Goal: Navigation & Orientation: Find specific page/section

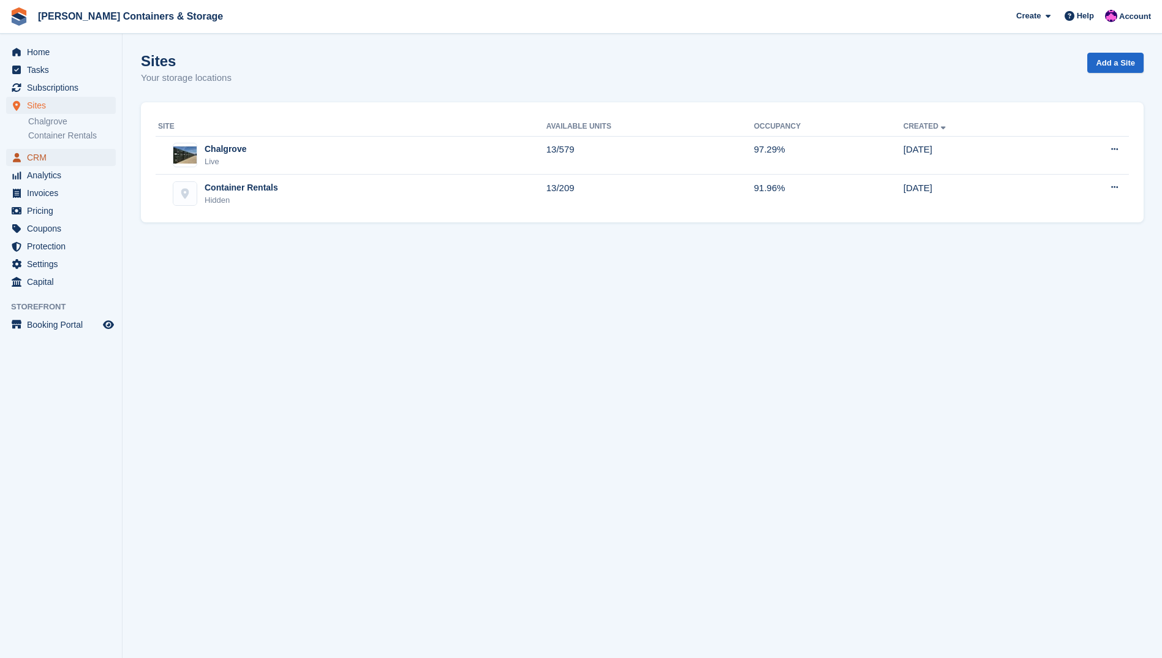
click at [65, 164] on span "CRM" at bounding box center [64, 157] width 74 height 17
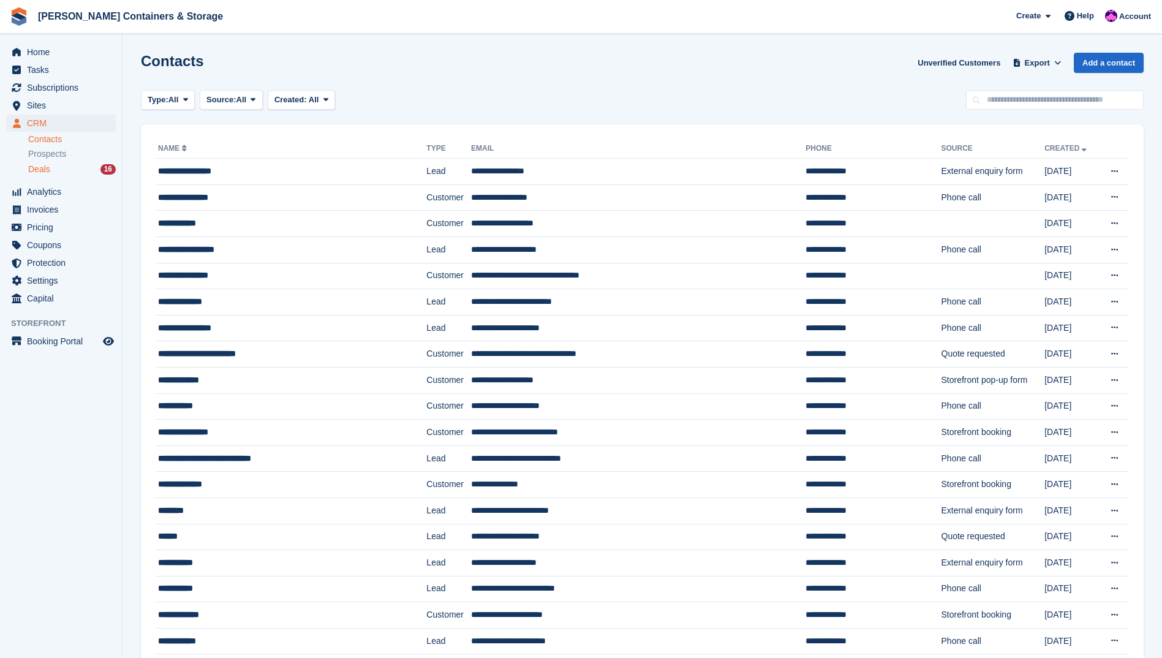
click at [78, 172] on div "Deals 16" at bounding box center [72, 170] width 88 height 12
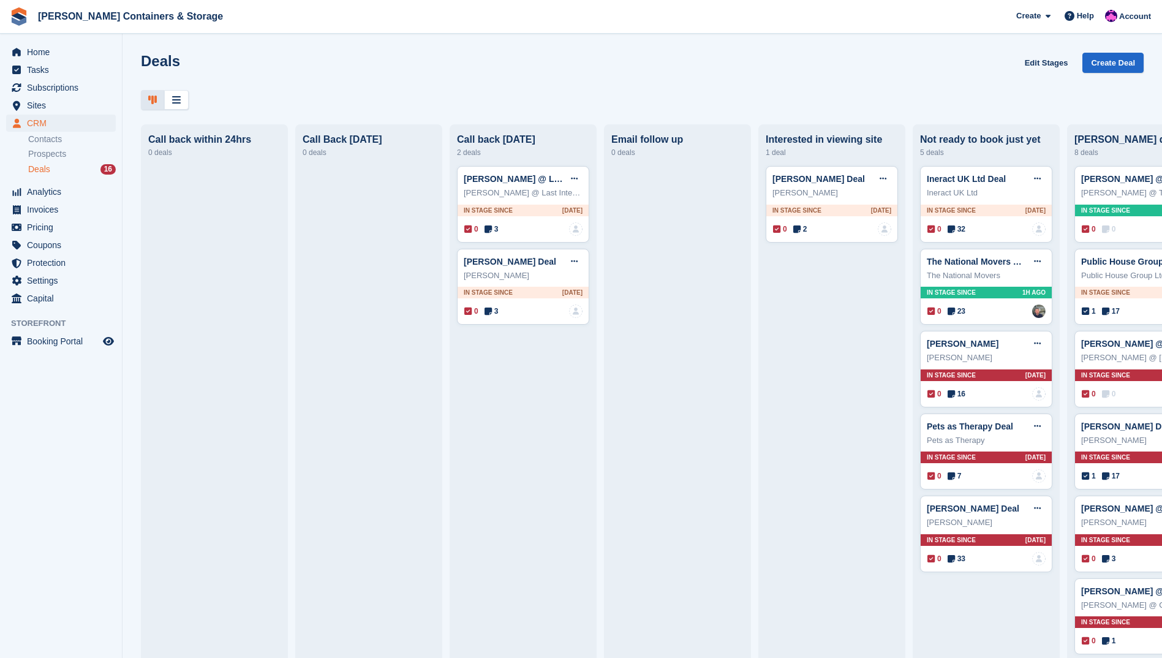
drag, startPoint x: 330, startPoint y: 141, endPoint x: 331, endPoint y: 156, distance: 15.4
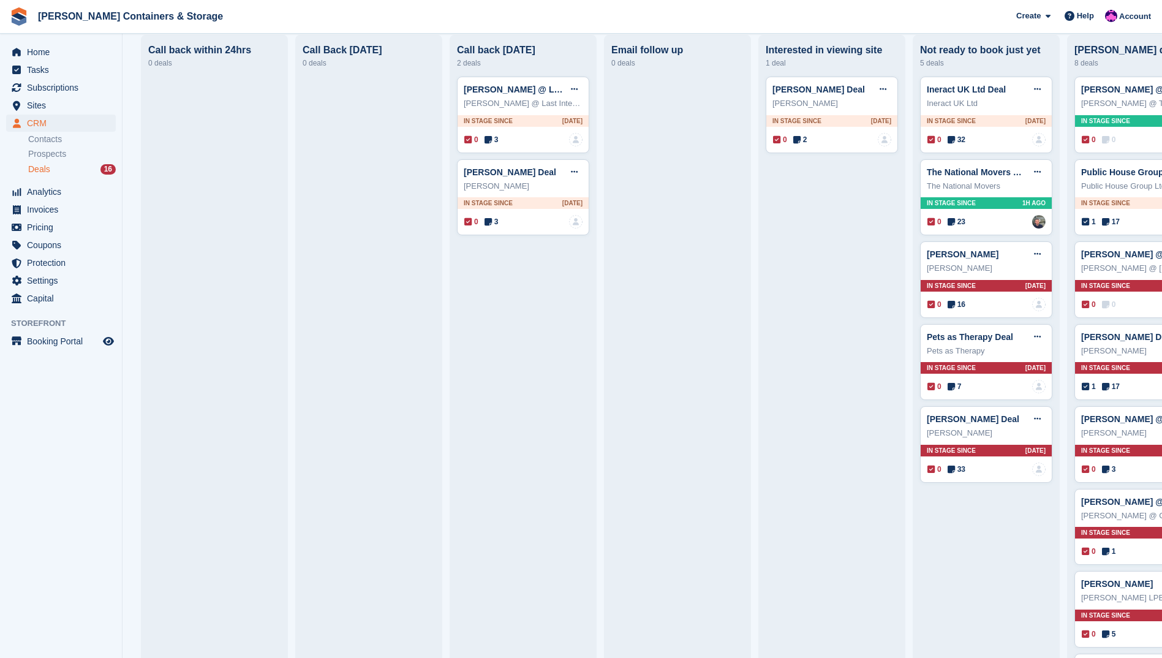
scroll to position [94, 0]
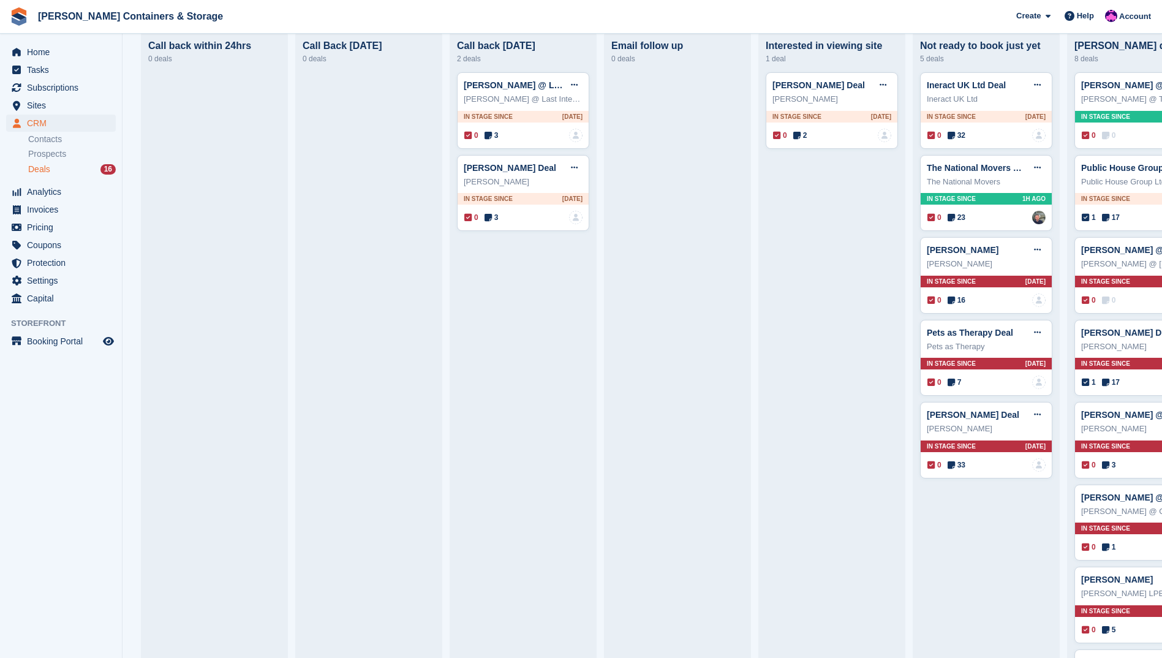
drag, startPoint x: 315, startPoint y: 194, endPoint x: 267, endPoint y: 187, distance: 48.3
click at [267, 187] on div at bounding box center [214, 401] width 132 height 659
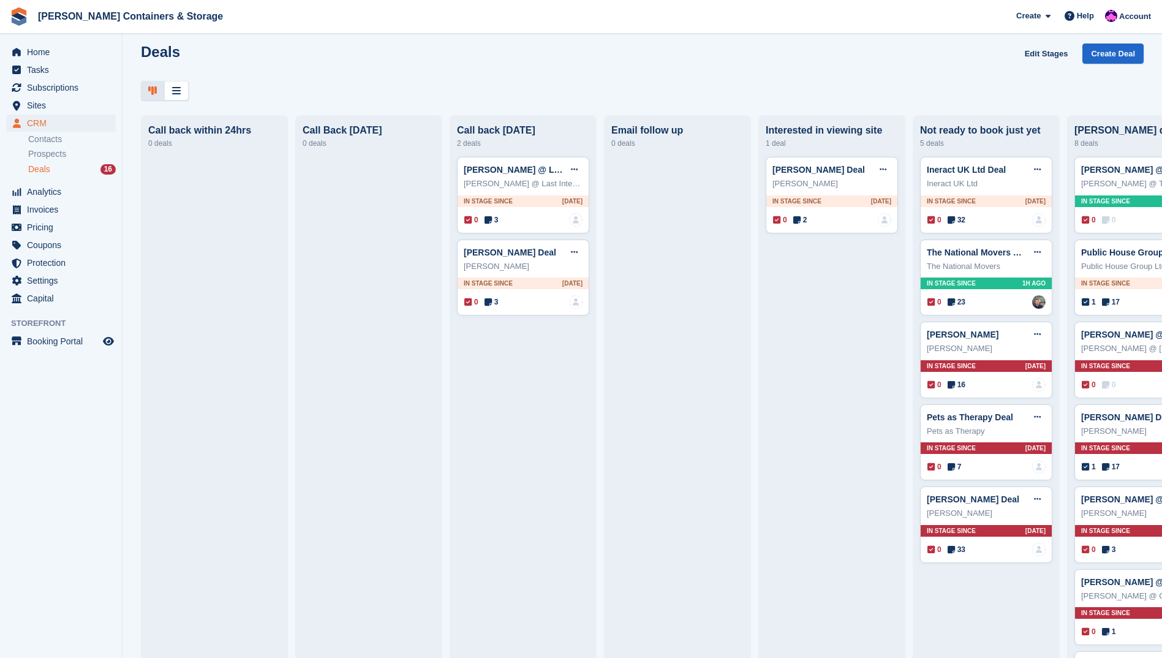
scroll to position [0, 0]
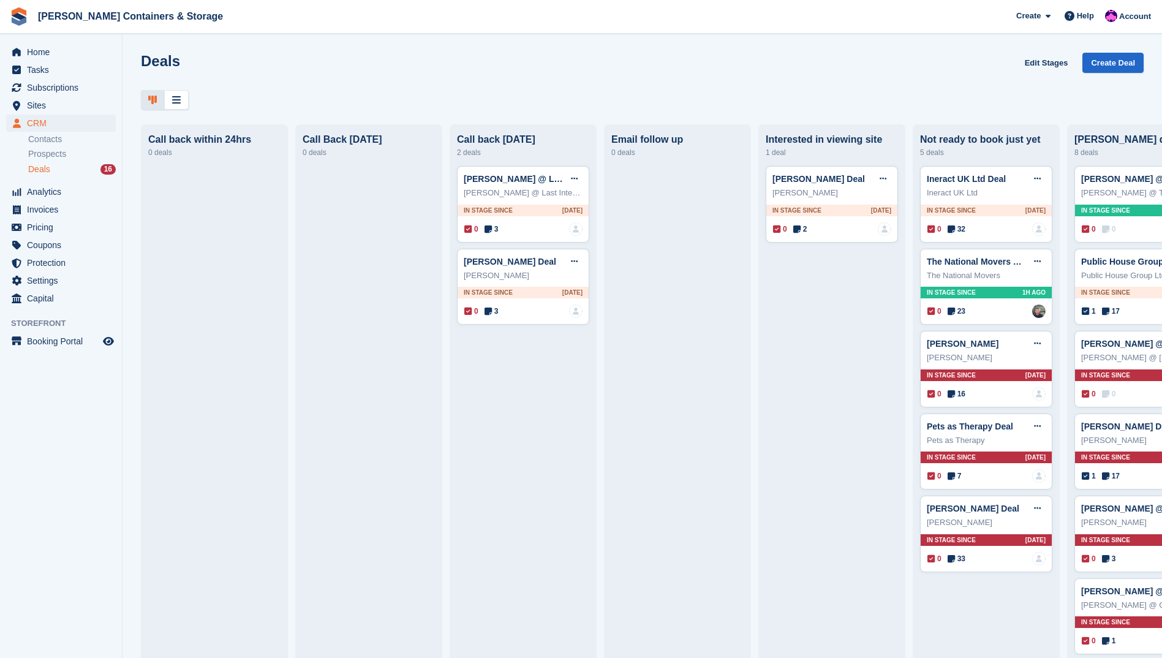
click at [60, 164] on div "Deals 16" at bounding box center [72, 170] width 88 height 12
click at [83, 88] on span "Subscriptions" at bounding box center [64, 87] width 74 height 17
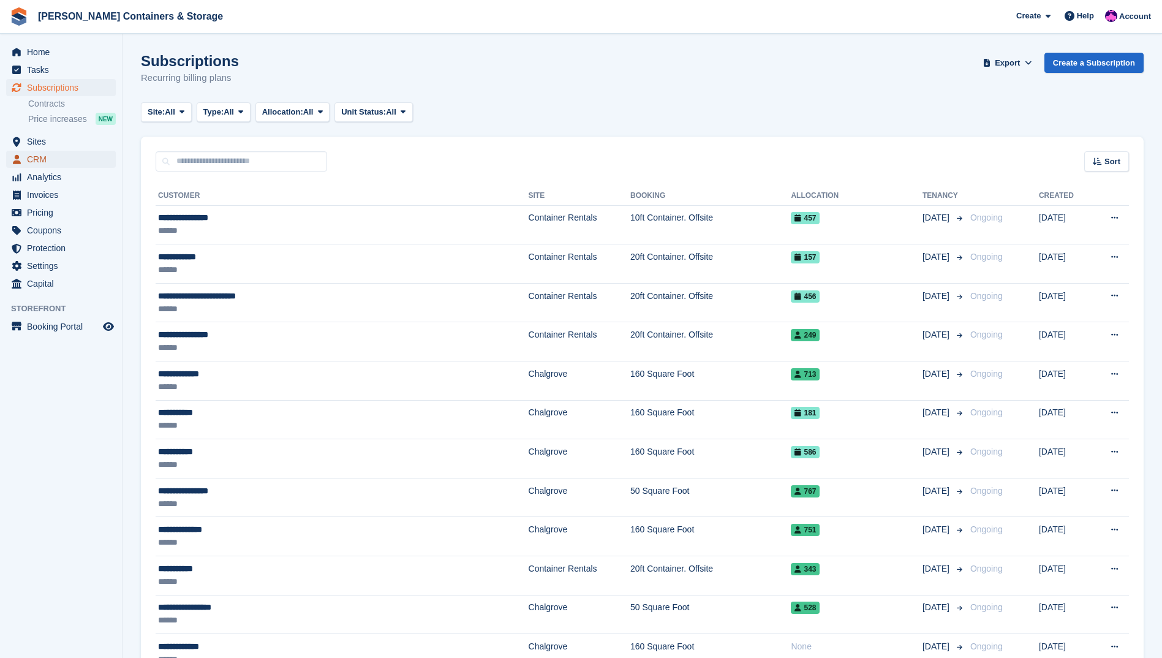
click at [59, 158] on span "CRM" at bounding box center [64, 159] width 74 height 17
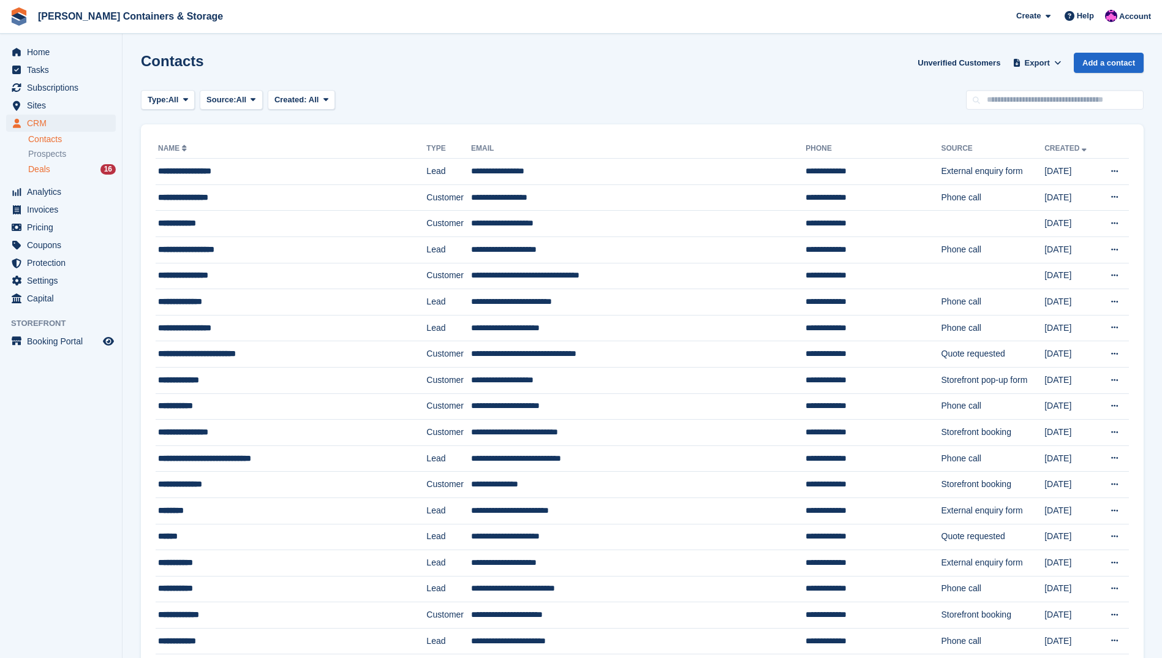
click at [67, 168] on div "Deals 16" at bounding box center [72, 170] width 88 height 12
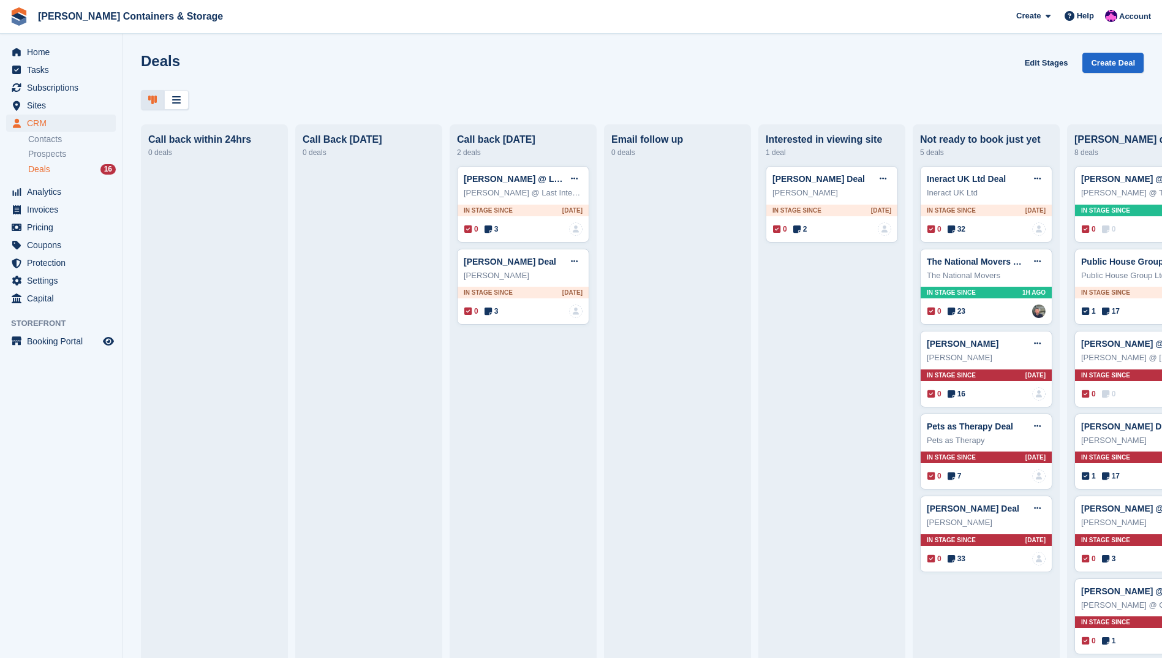
click at [377, 104] on div at bounding box center [642, 100] width 1003 height 20
drag, startPoint x: 257, startPoint y: 150, endPoint x: 169, endPoint y: 213, distance: 108.1
click at [169, 213] on div at bounding box center [214, 495] width 132 height 659
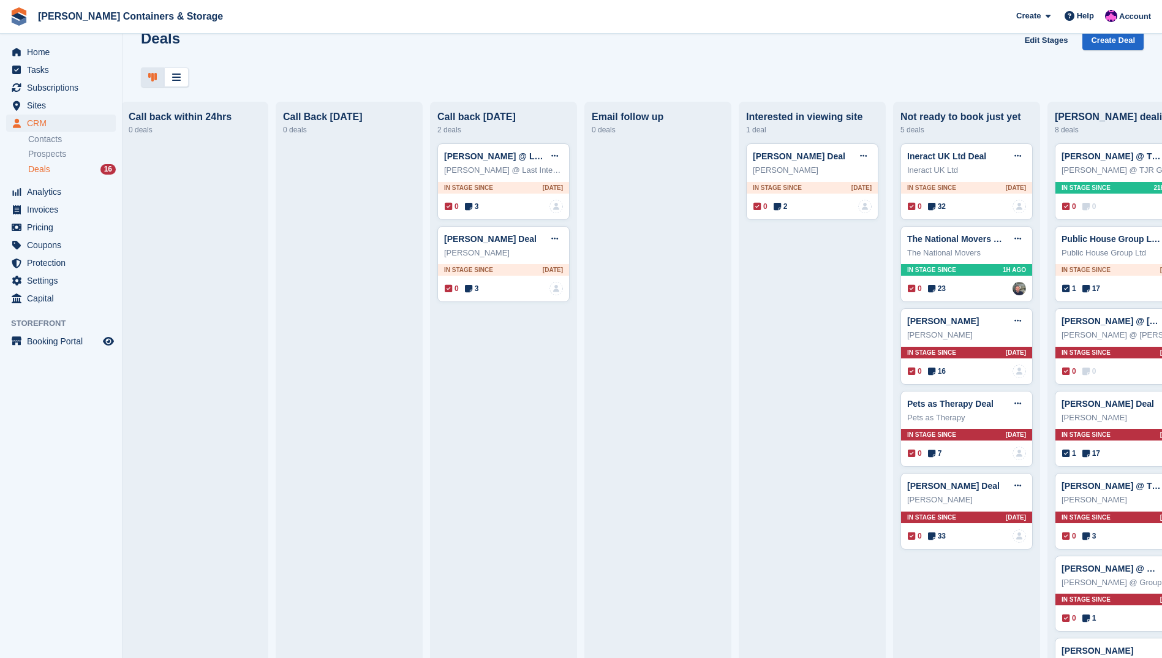
scroll to position [0, 69]
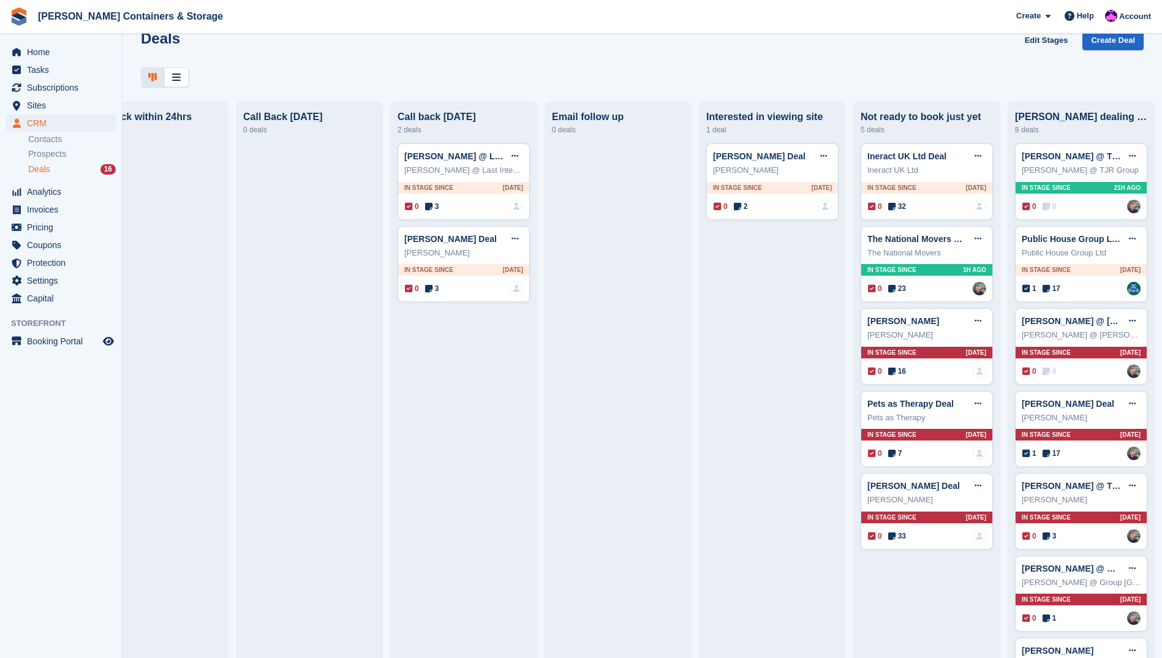
drag, startPoint x: 775, startPoint y: 339, endPoint x: 617, endPoint y: 326, distance: 158.6
drag, startPoint x: 750, startPoint y: 341, endPoint x: 700, endPoint y: 346, distance: 49.9
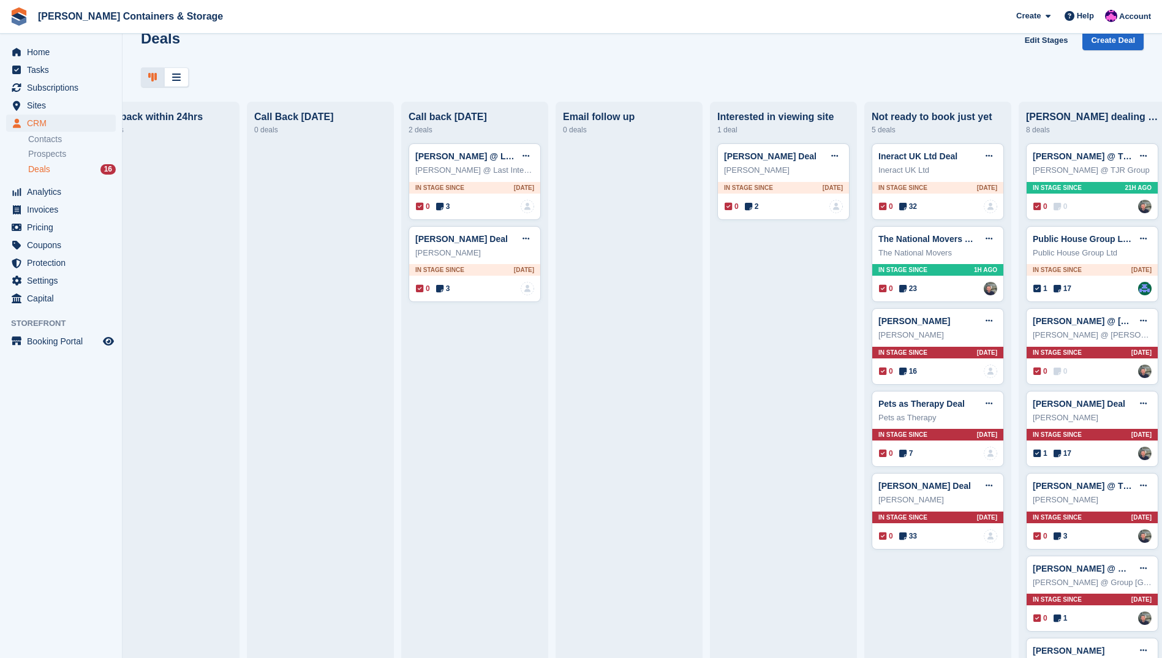
scroll to position [0, 0]
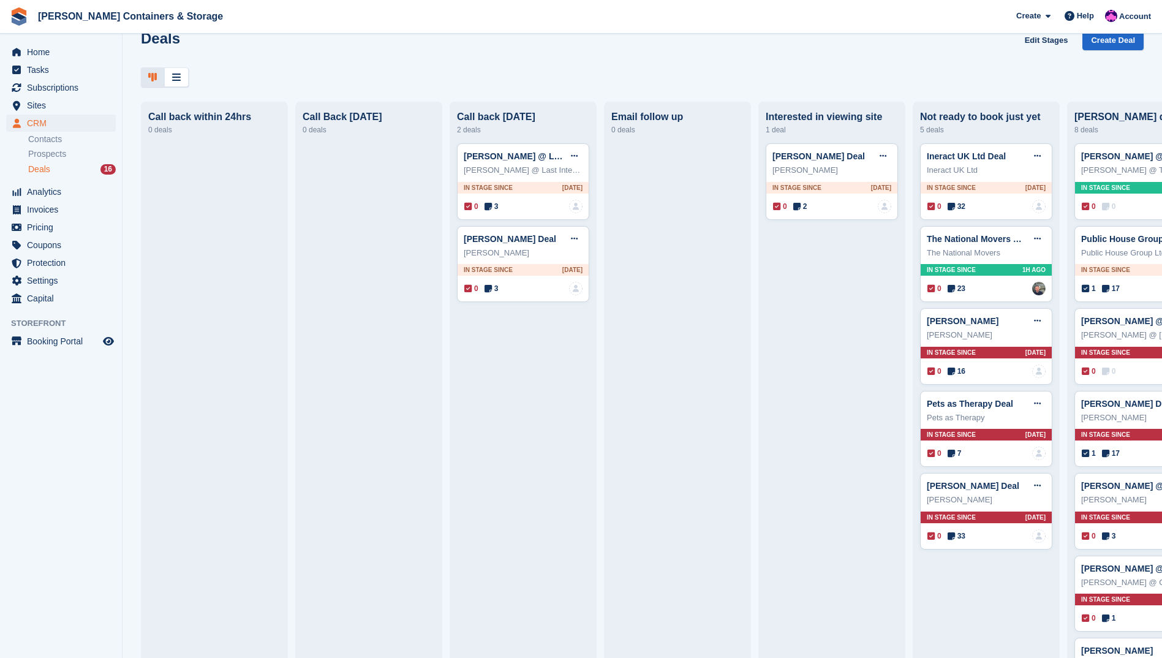
click at [62, 163] on link "Deals 16" at bounding box center [72, 169] width 88 height 13
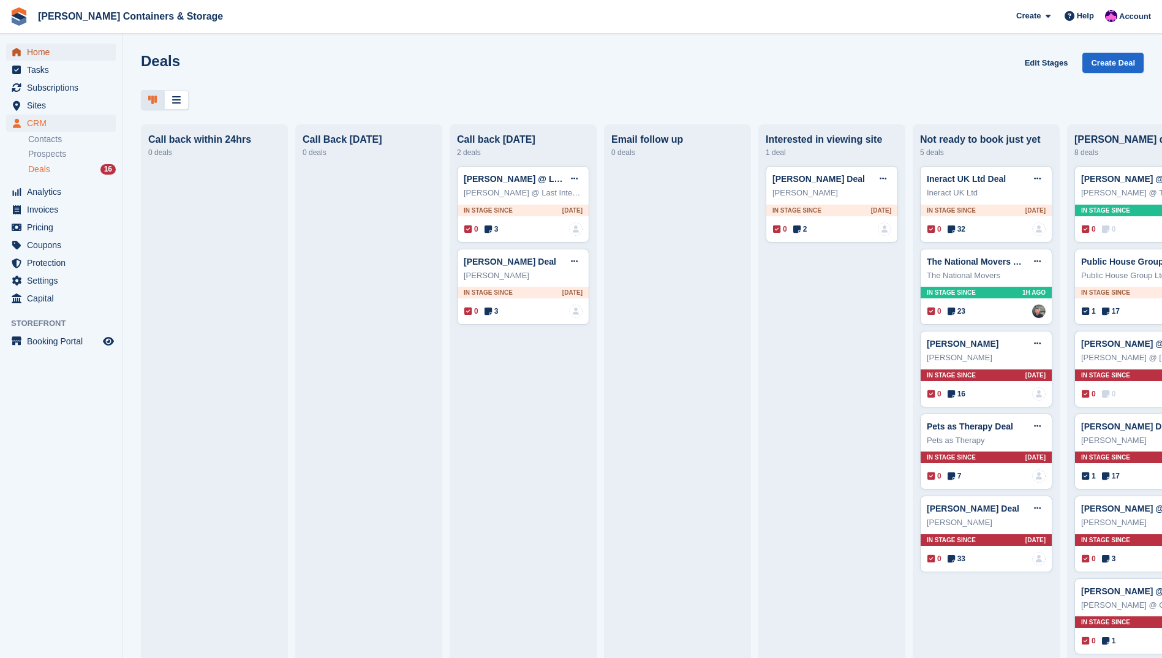
click at [69, 57] on span "Home" at bounding box center [64, 51] width 74 height 17
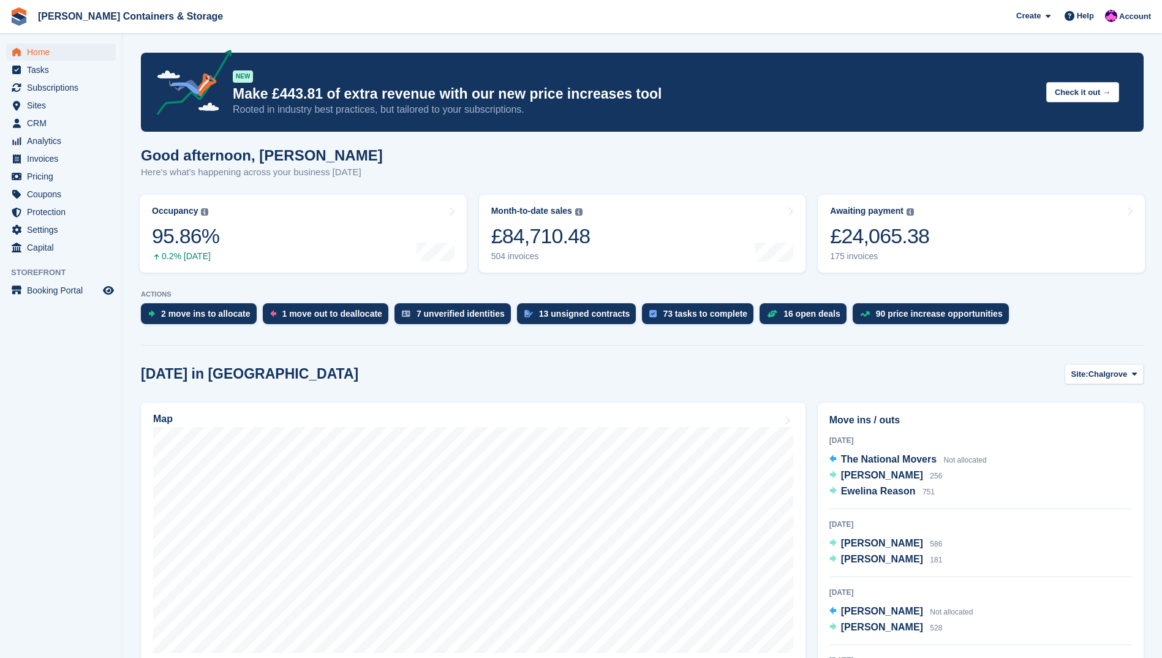
scroll to position [61, 0]
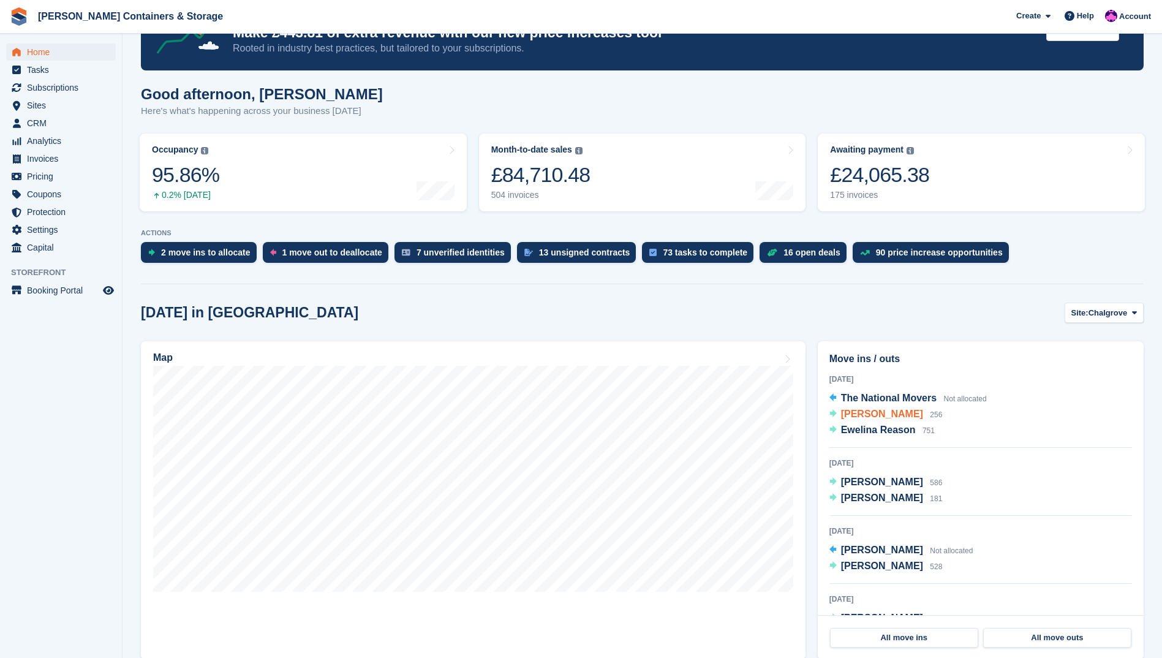
click at [887, 412] on span "[PERSON_NAME]" at bounding box center [882, 414] width 82 height 10
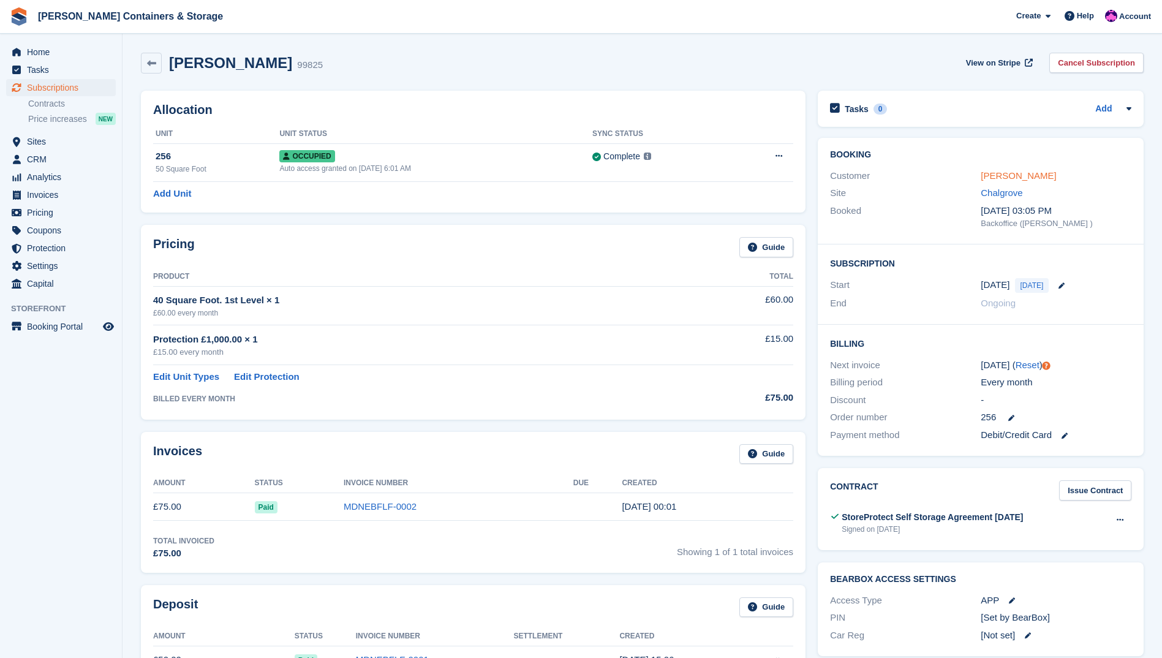
click at [1022, 181] on link "[PERSON_NAME]" at bounding box center [1018, 175] width 75 height 10
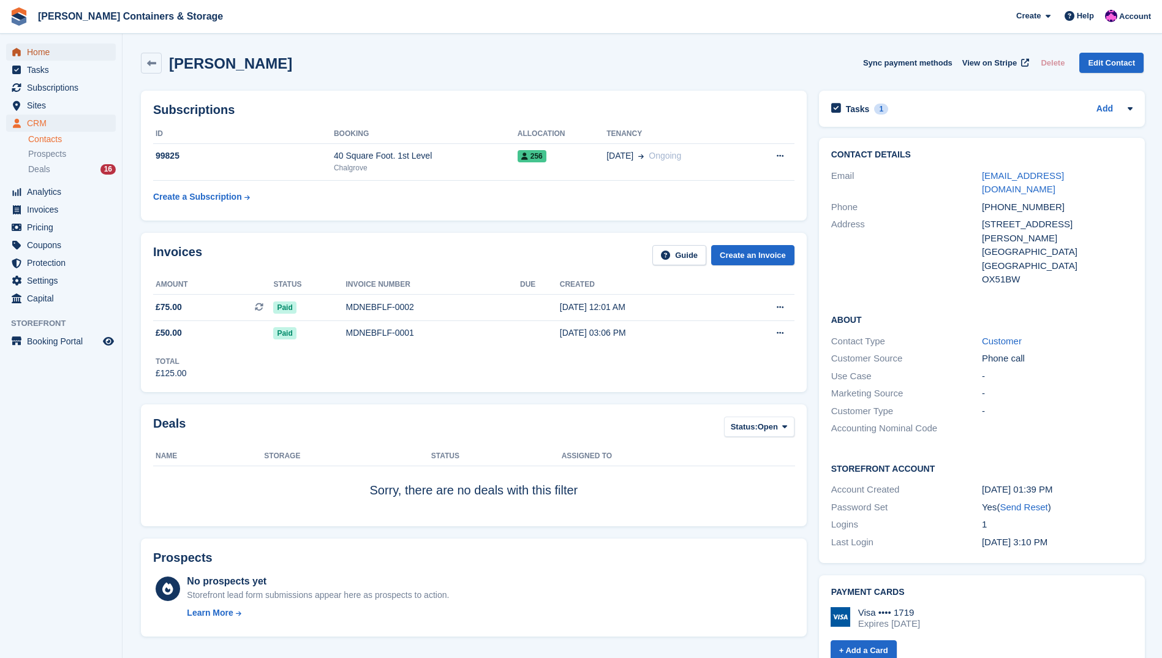
click at [67, 55] on span "Home" at bounding box center [64, 51] width 74 height 17
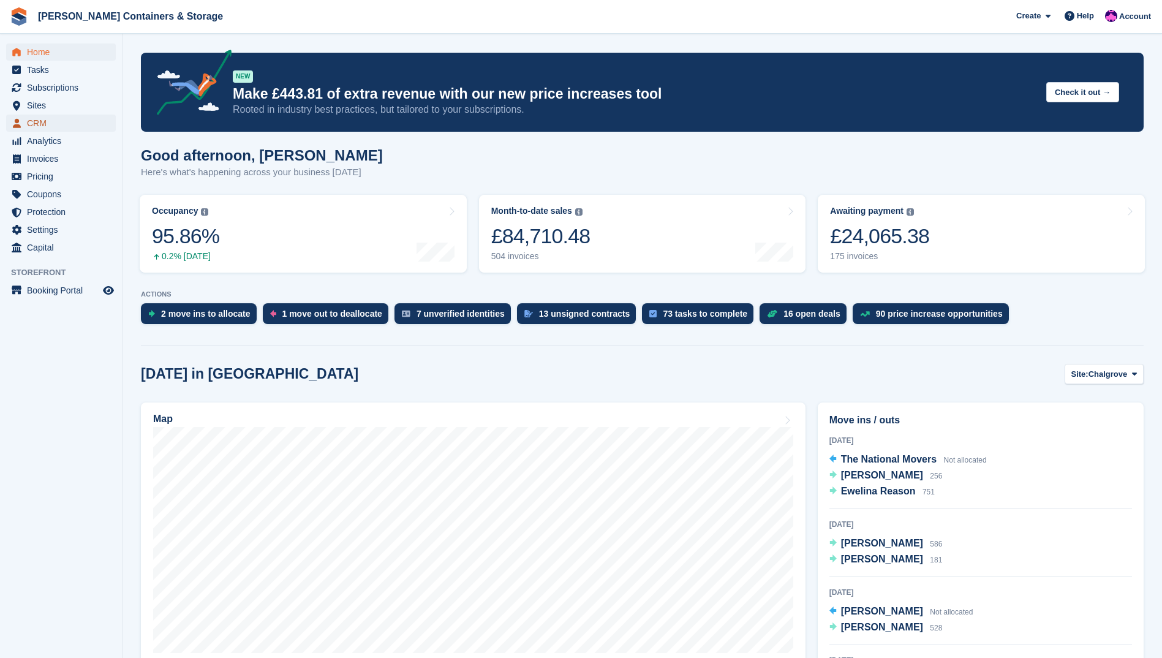
click at [38, 130] on span "CRM" at bounding box center [64, 123] width 74 height 17
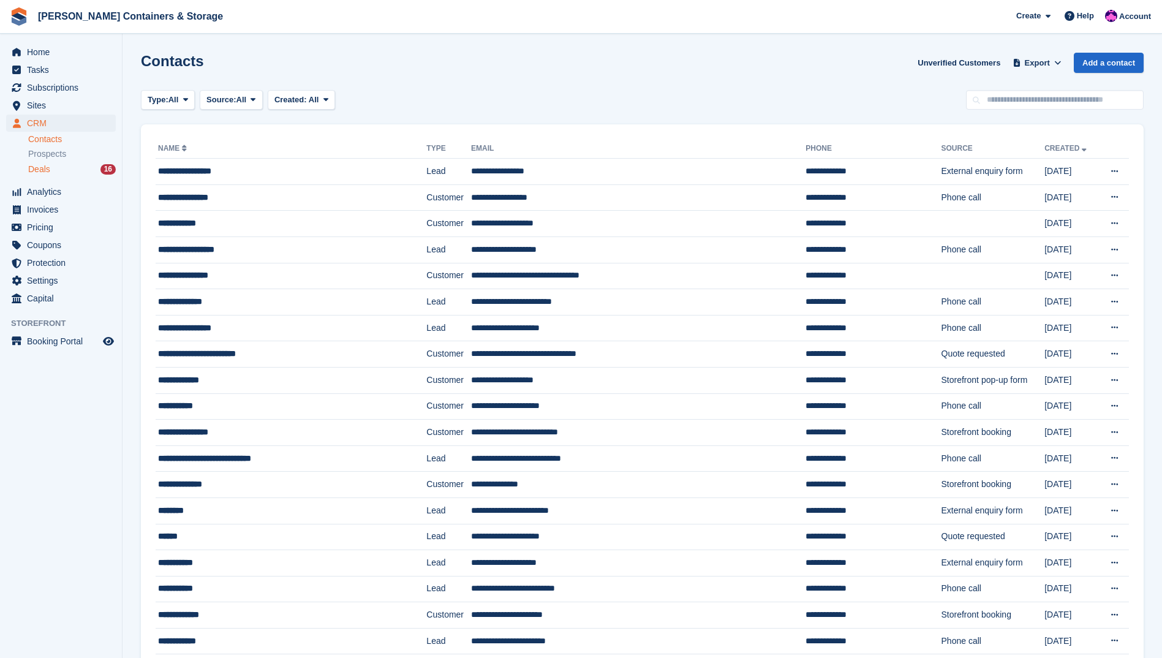
click at [90, 167] on div "Deals 16" at bounding box center [72, 170] width 88 height 12
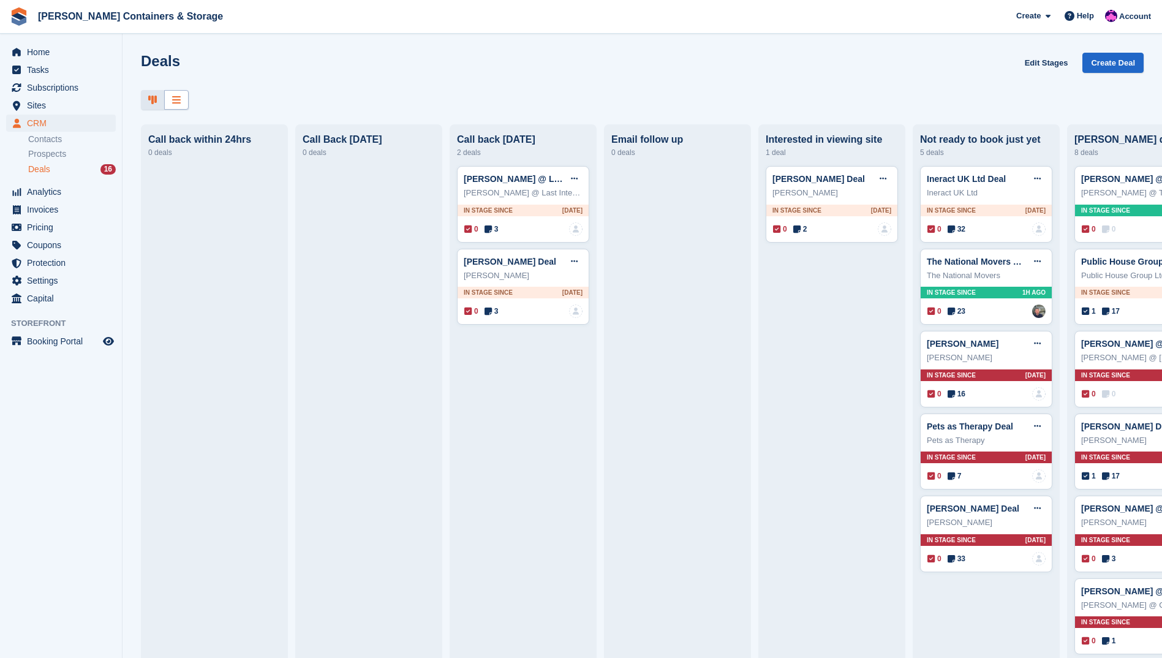
click at [181, 108] on div at bounding box center [176, 100] width 25 height 20
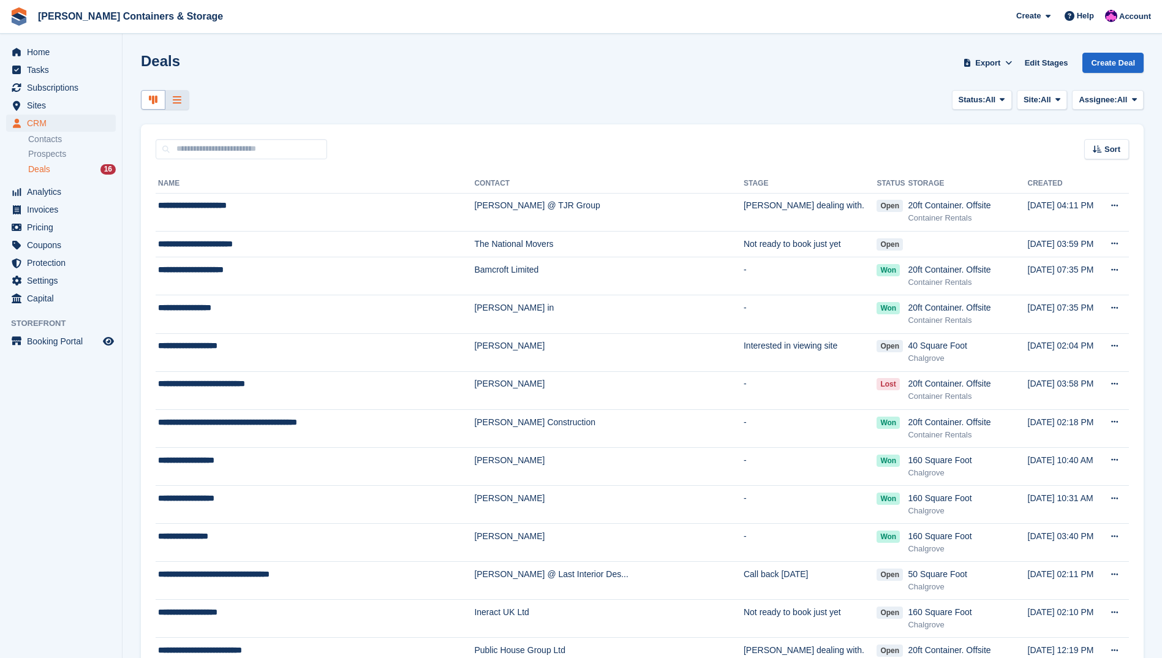
click at [154, 104] on icon at bounding box center [153, 100] width 9 height 10
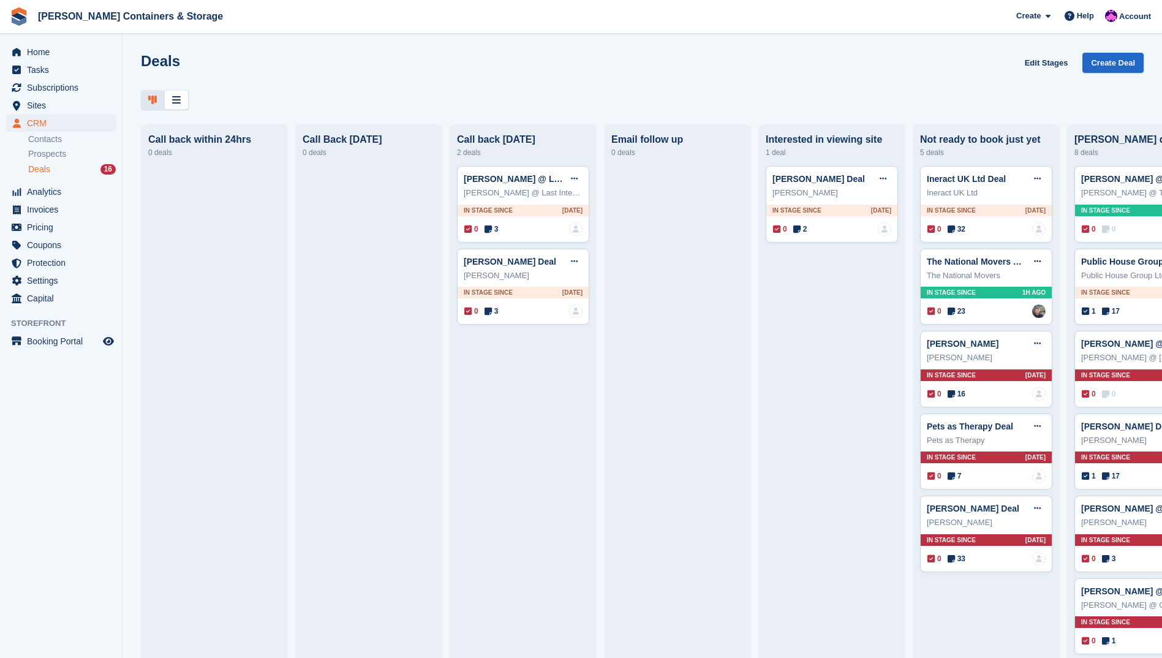
click at [97, 168] on div "Deals 16" at bounding box center [72, 170] width 88 height 12
click at [68, 48] on span "Home" at bounding box center [64, 51] width 74 height 17
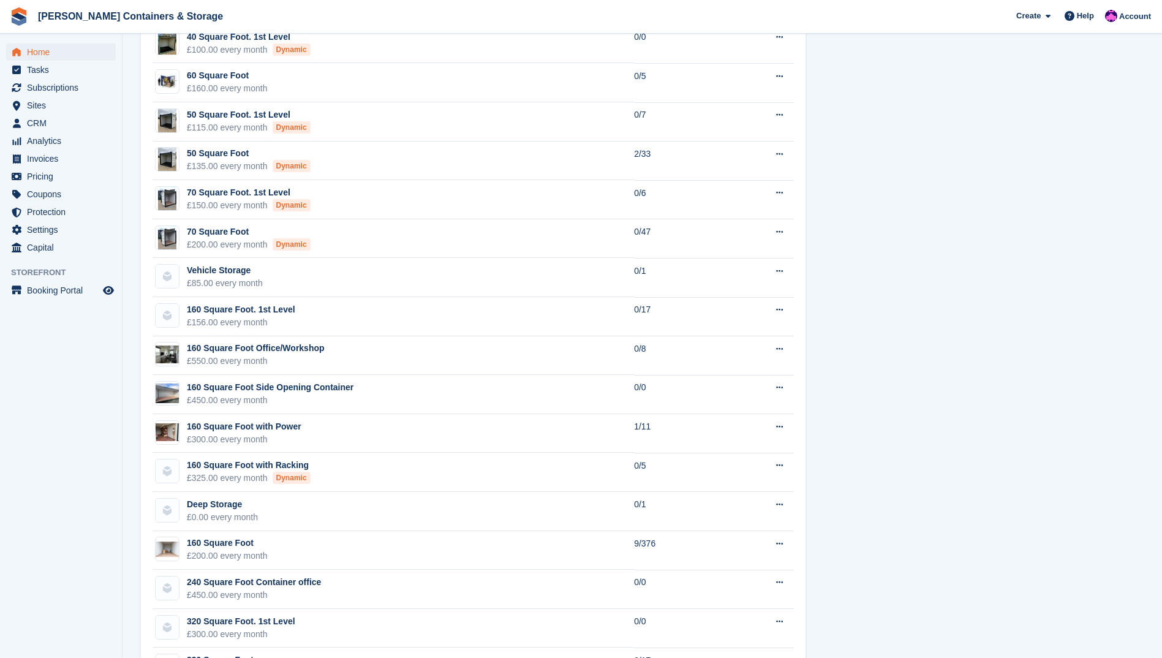
scroll to position [1046, 0]
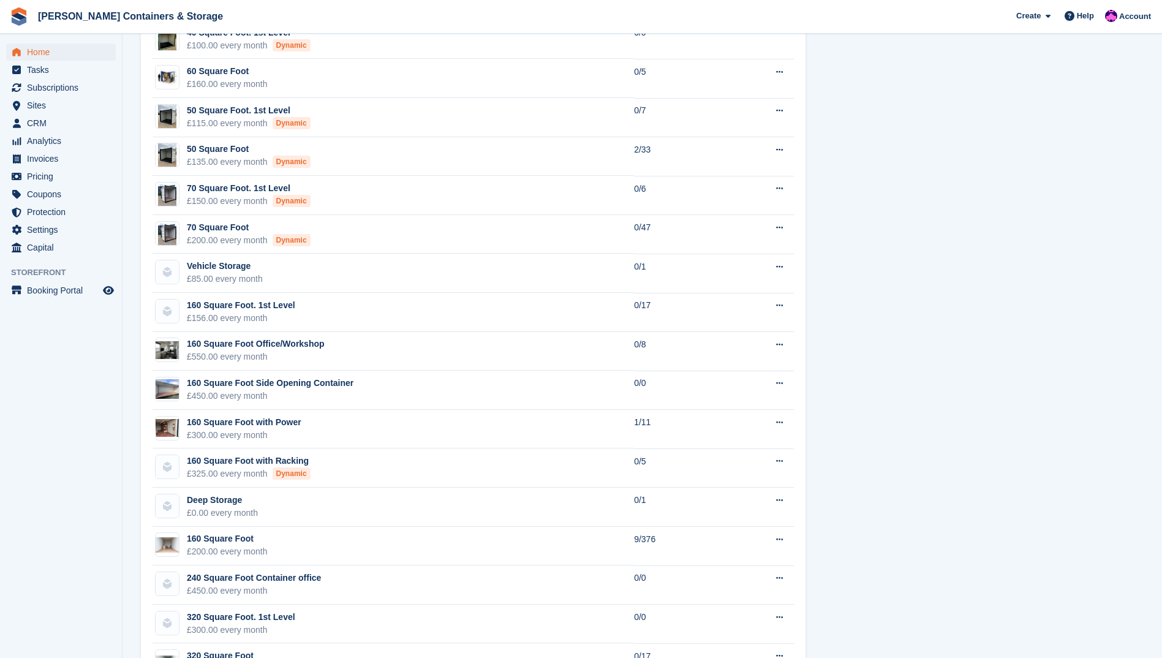
click at [898, 392] on div "Unit availability 13 available Name Available Ordered. Not onsite yet £1.00 eve…" at bounding box center [642, 209] width 1015 height 1057
click at [50, 57] on span "Home" at bounding box center [64, 51] width 74 height 17
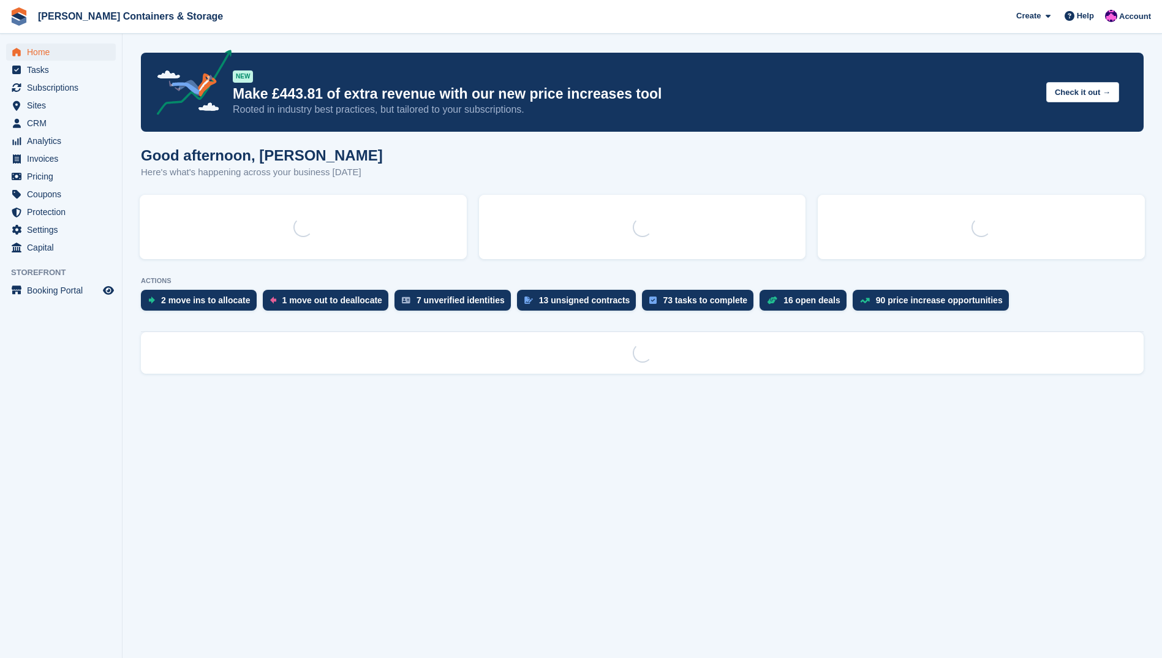
scroll to position [0, 0]
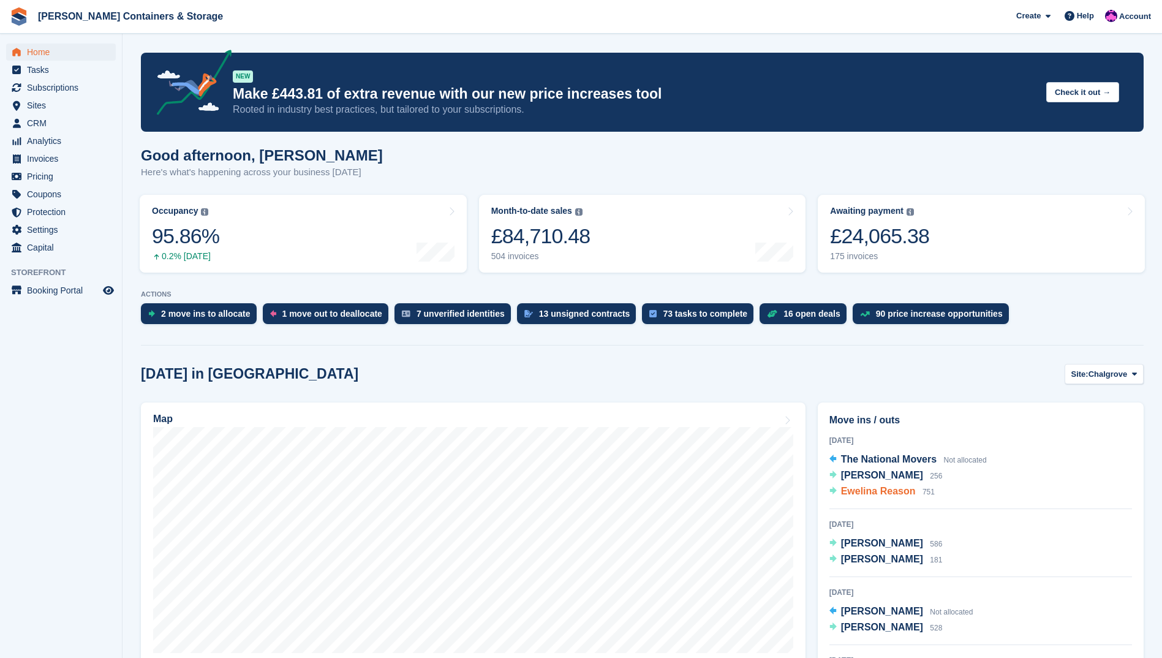
click at [895, 491] on span "Ewelina Reason" at bounding box center [878, 491] width 75 height 10
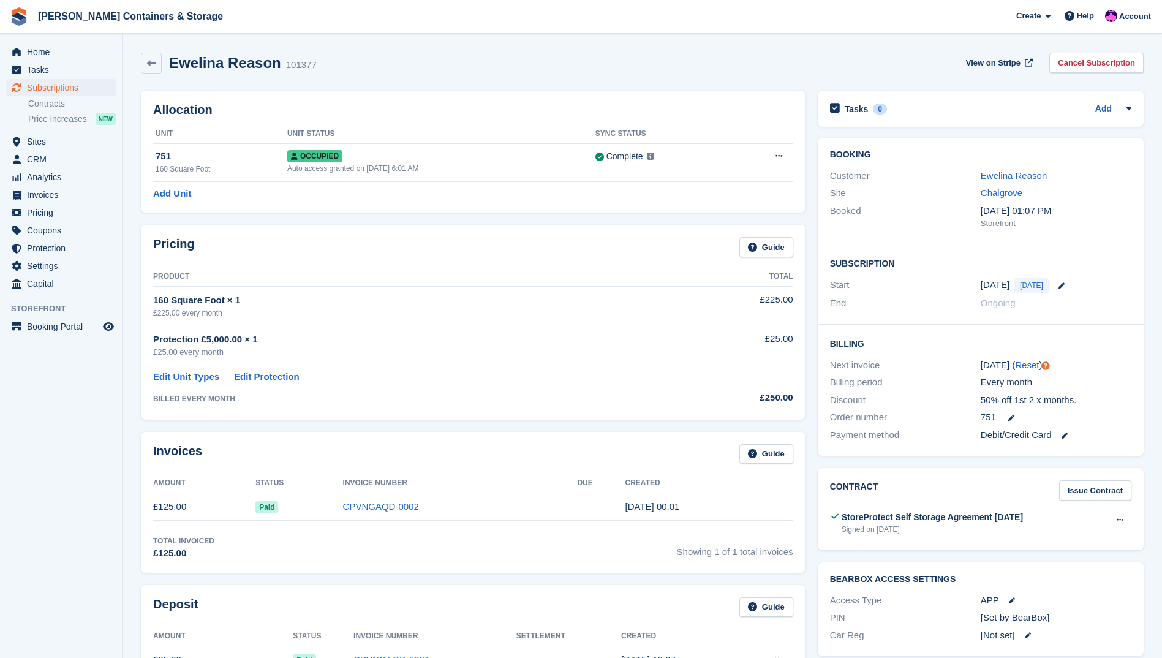
click at [1044, 171] on div "Ewelina Reason" at bounding box center [1056, 176] width 151 height 14
click at [1035, 176] on link "Ewelina Reason" at bounding box center [1014, 175] width 66 height 10
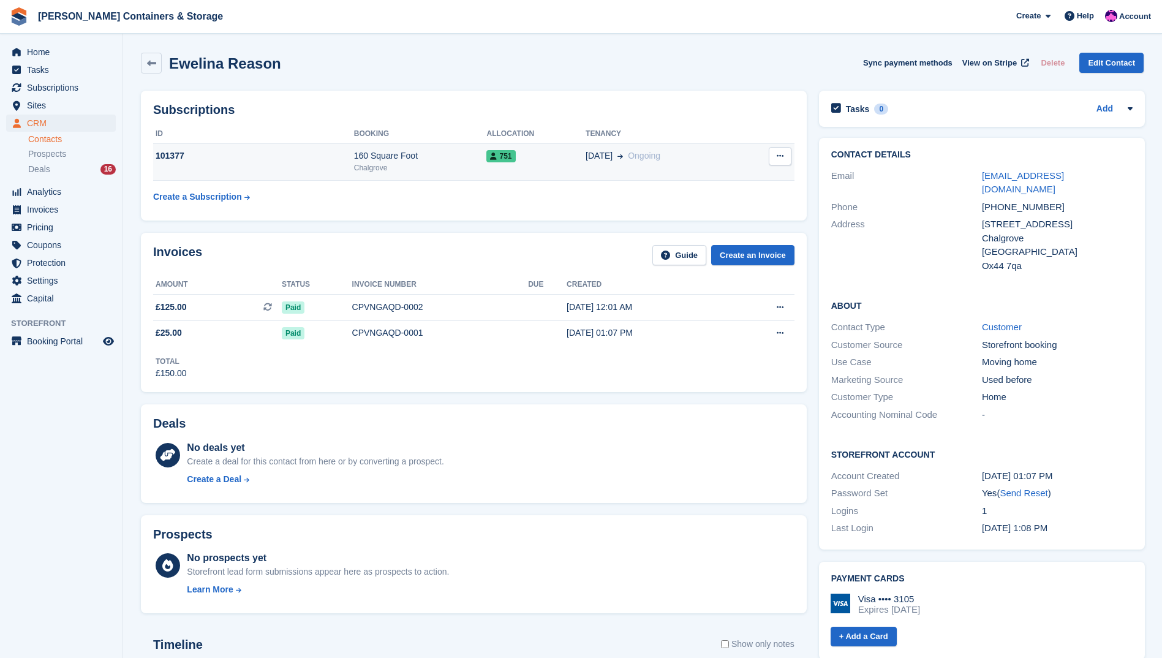
click at [319, 169] on td "101377" at bounding box center [253, 161] width 201 height 37
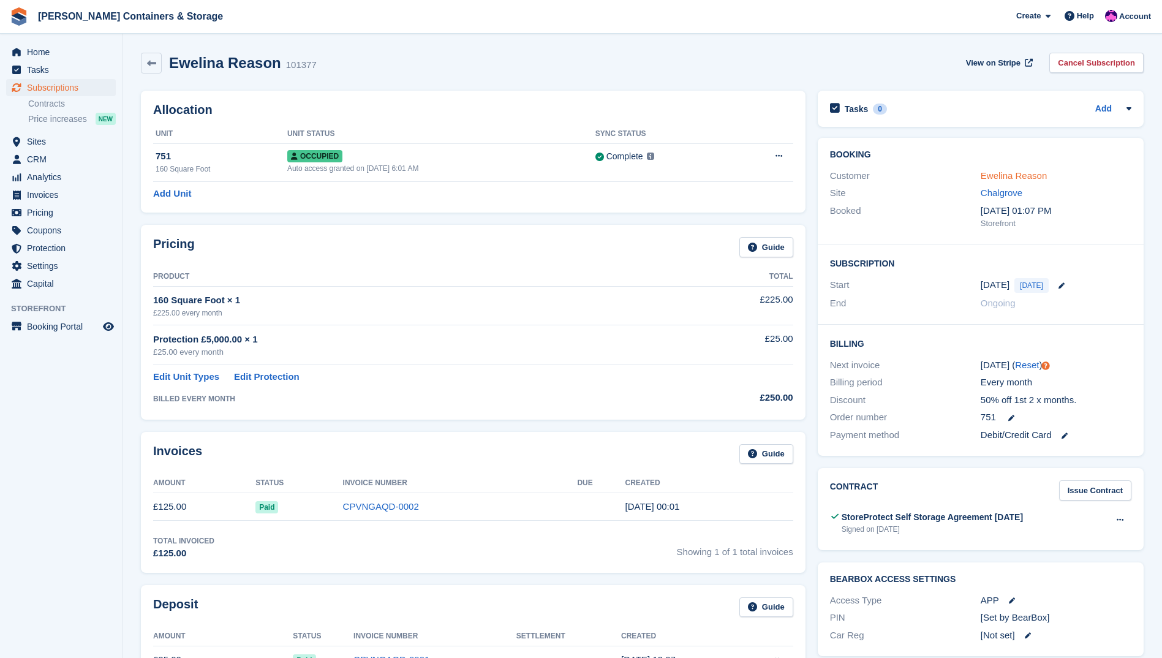
click at [1038, 176] on link "Ewelina Reason" at bounding box center [1014, 175] width 66 height 10
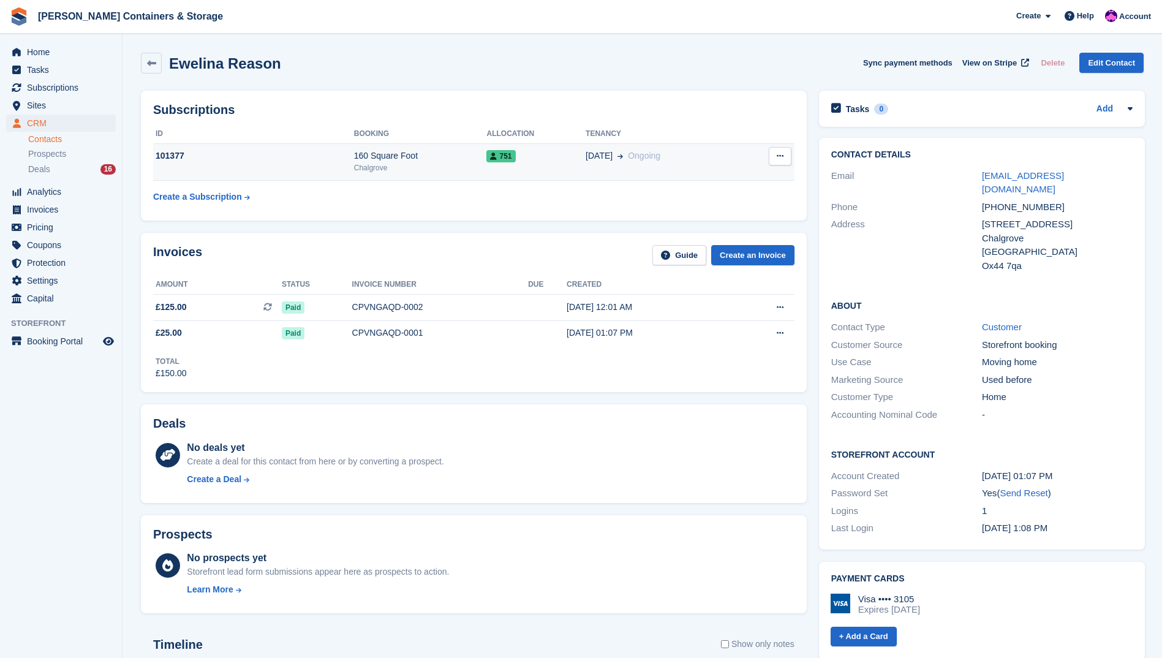
click at [295, 157] on div "101377" at bounding box center [253, 155] width 201 height 13
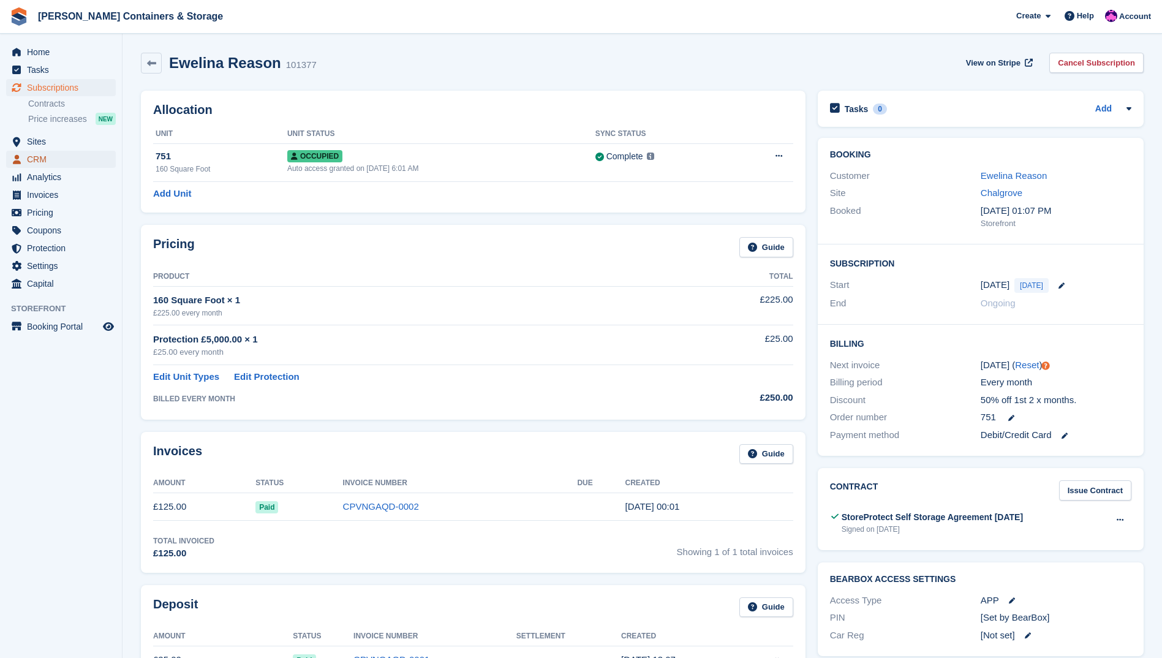
click at [55, 157] on span "CRM" at bounding box center [64, 159] width 74 height 17
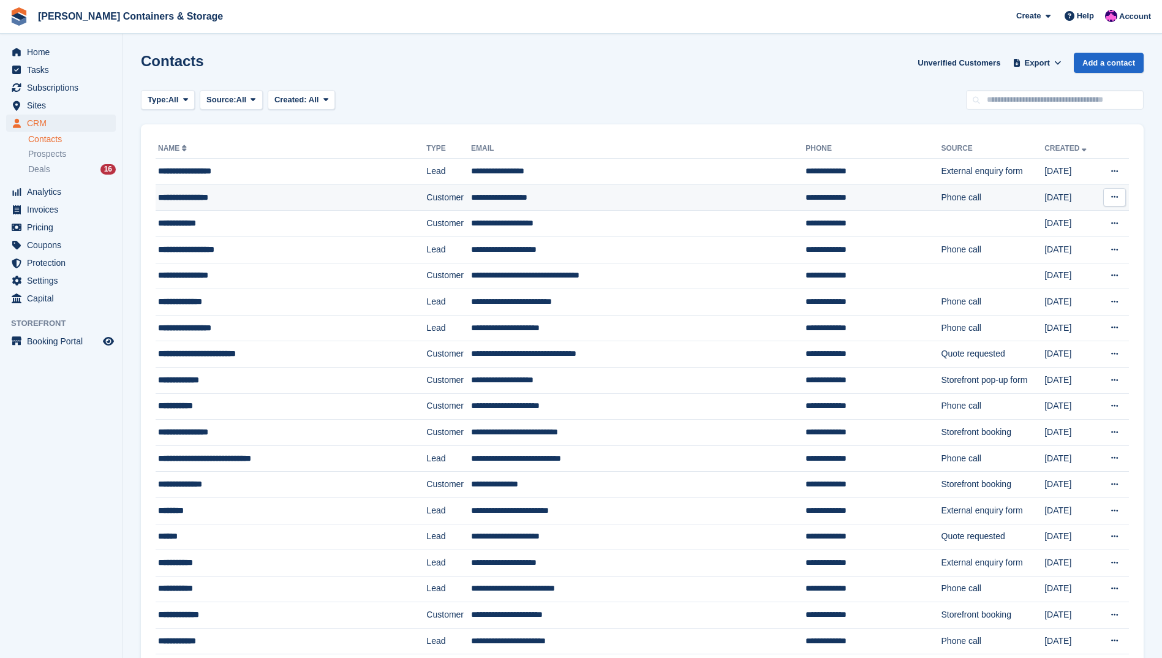
click at [245, 199] on div "**********" at bounding box center [270, 197] width 224 height 13
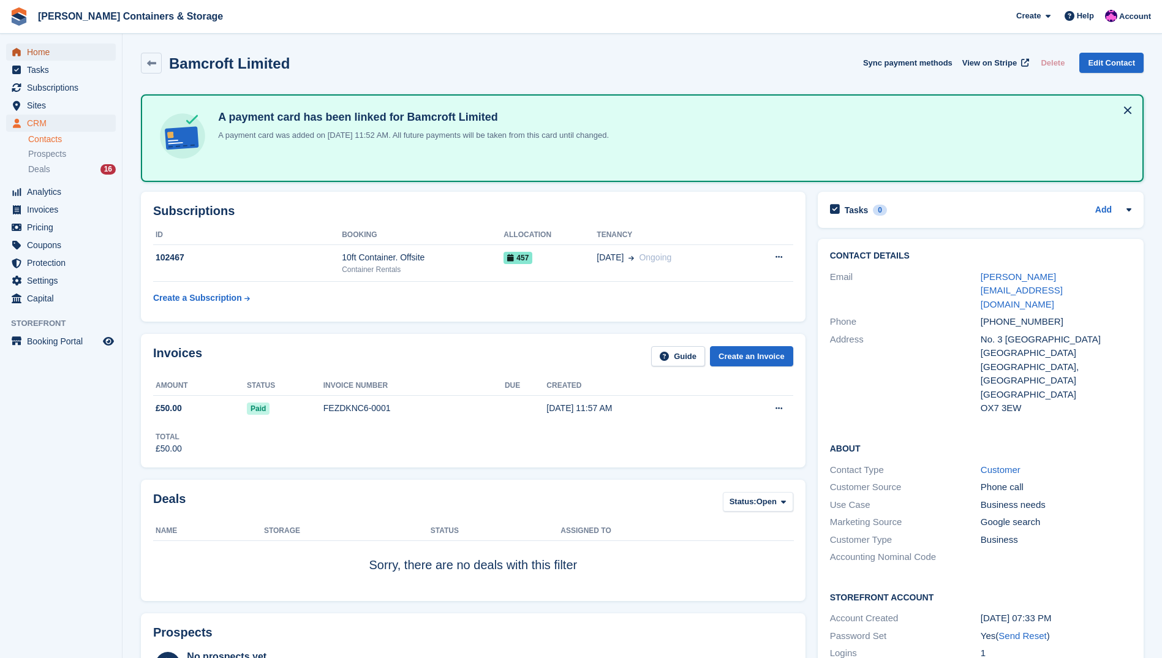
click at [77, 53] on span "Home" at bounding box center [64, 51] width 74 height 17
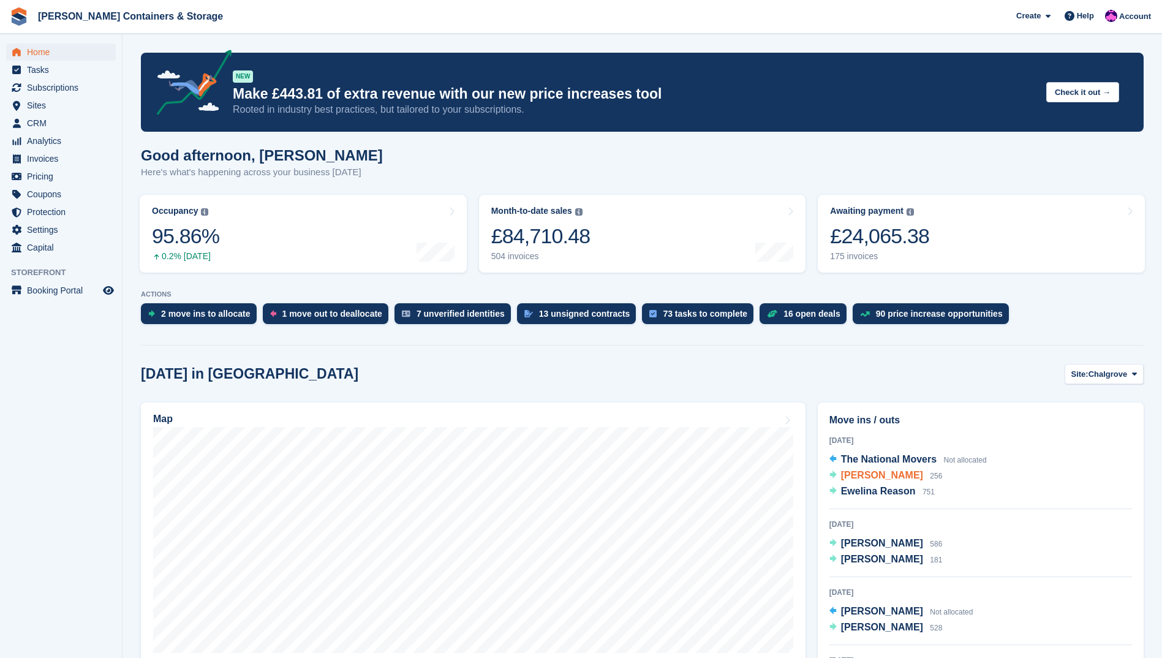
click at [869, 476] on span "[PERSON_NAME]" at bounding box center [882, 475] width 82 height 10
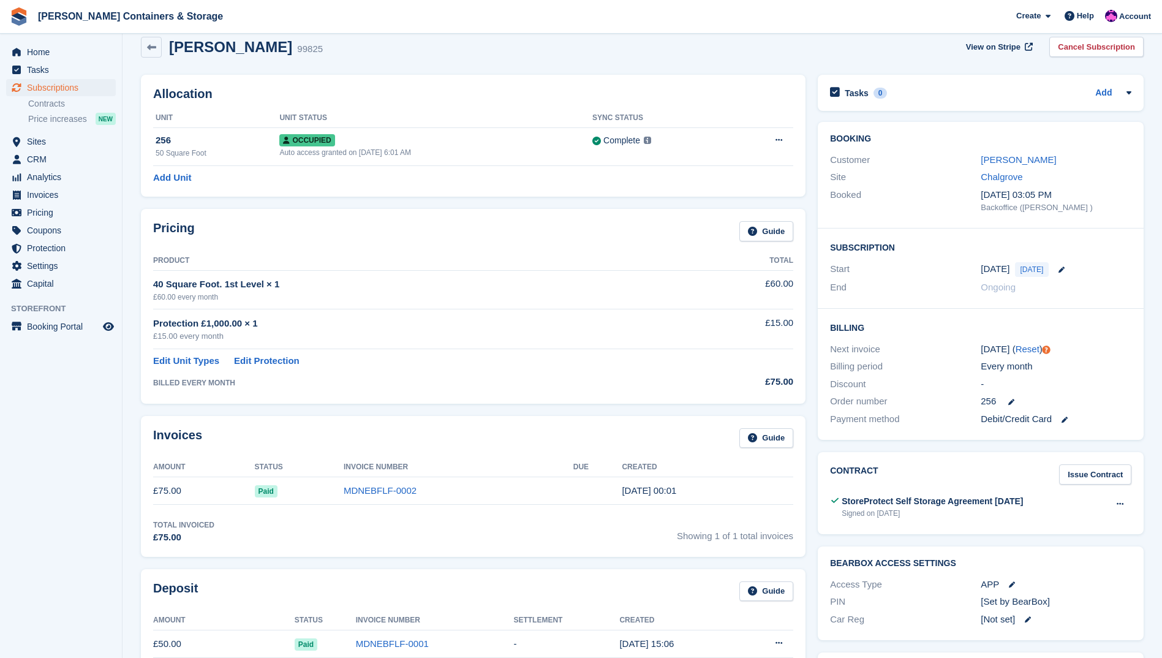
scroll to position [17, 0]
click at [1046, 157] on link "[PERSON_NAME]" at bounding box center [1018, 158] width 75 height 10
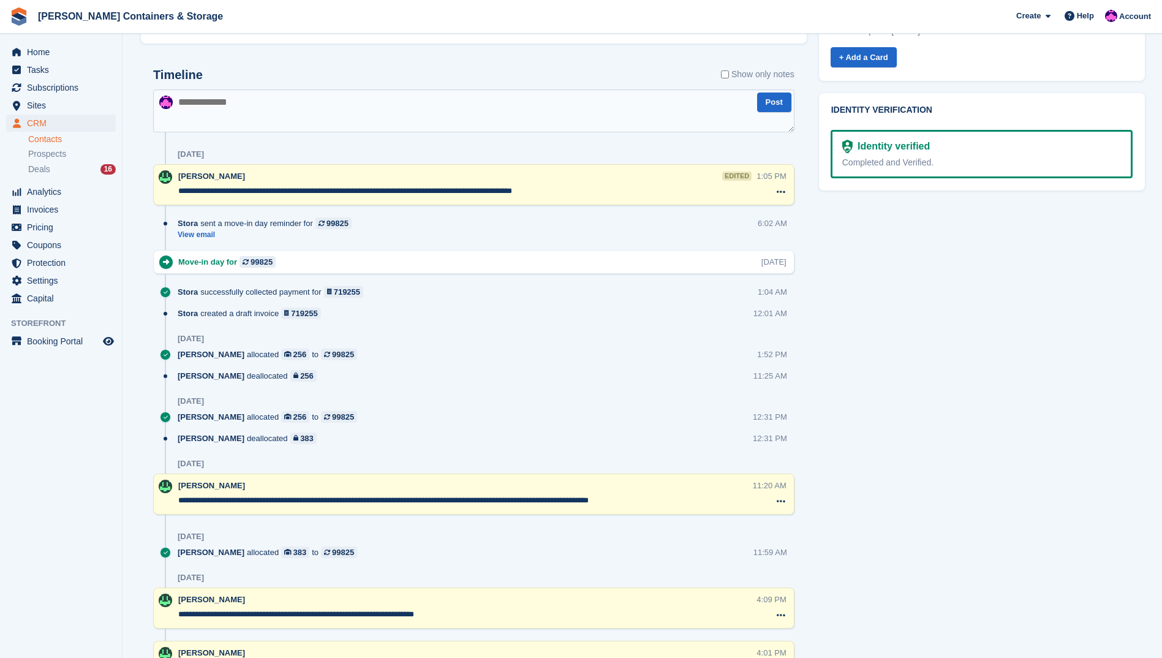
scroll to position [589, 0]
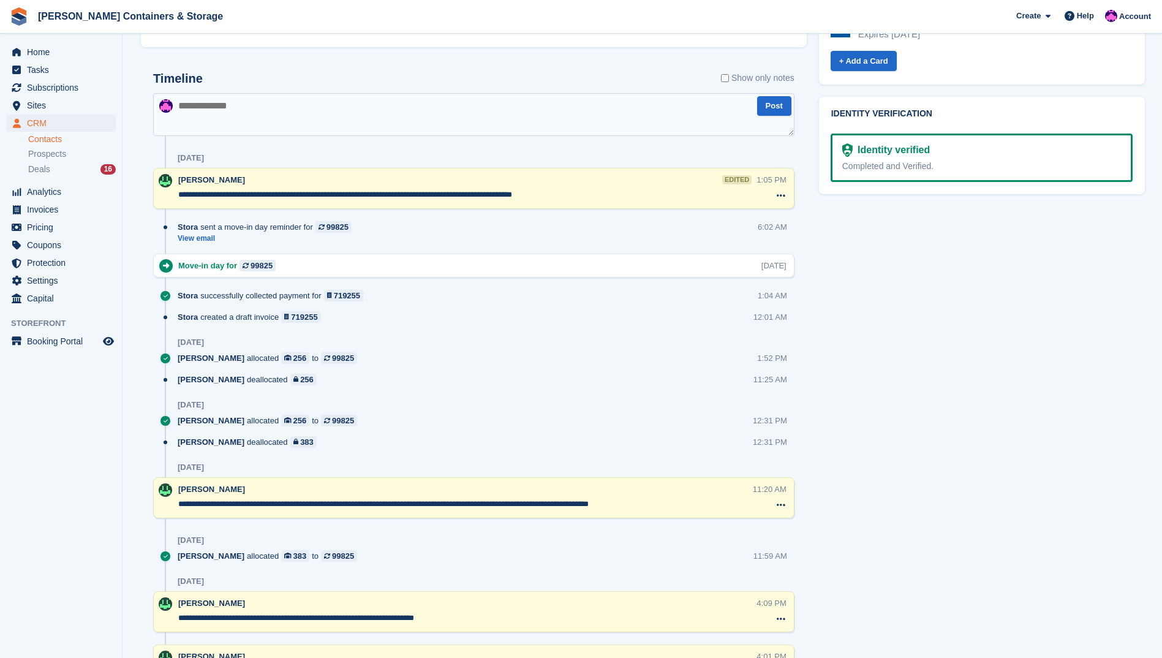
click at [1106, 315] on div "Tasks 1 Add Call [PERSON_NAME] and make sure we are all set for his move in day…" at bounding box center [982, 343] width 338 height 1696
click at [1102, 271] on div "Tasks 1 Add Call [PERSON_NAME] and make sure we are all set for his move in day…" at bounding box center [982, 343] width 338 height 1696
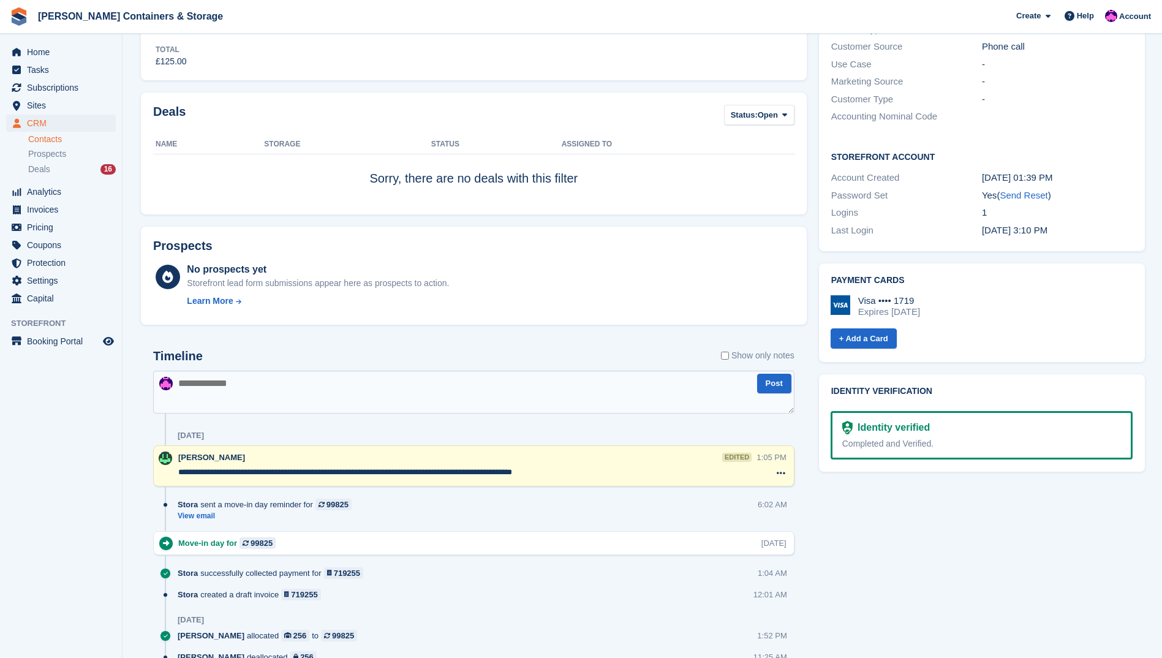
scroll to position [365, 0]
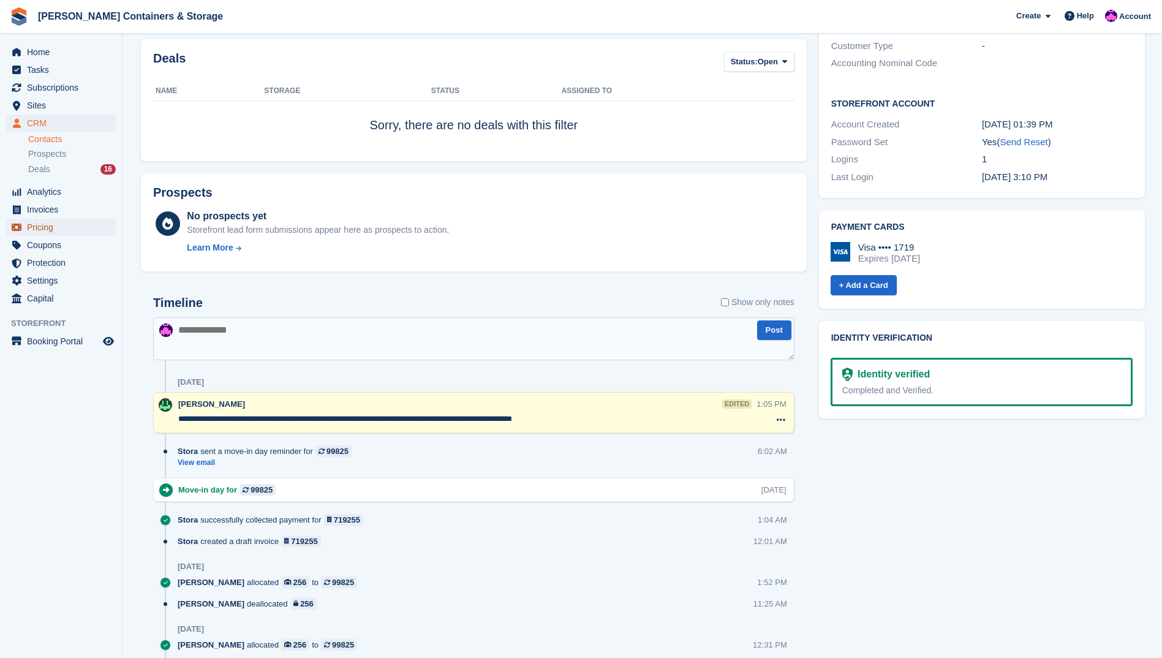
click at [102, 221] on link "Pricing" at bounding box center [61, 227] width 110 height 17
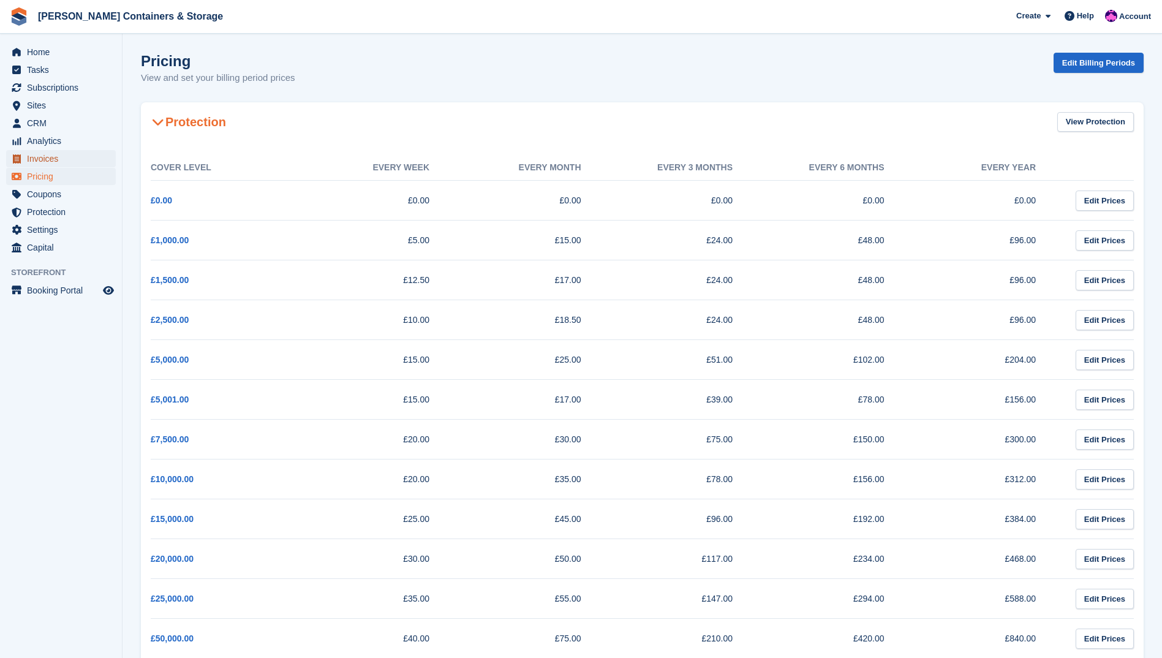
click at [82, 156] on span "Invoices" at bounding box center [64, 158] width 74 height 17
